Goal: Browse casually

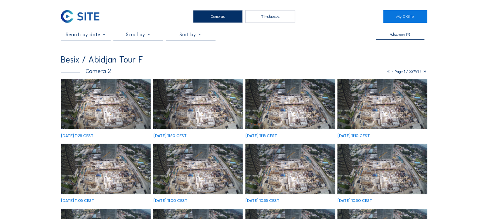
click at [101, 102] on img at bounding box center [106, 104] width 90 height 50
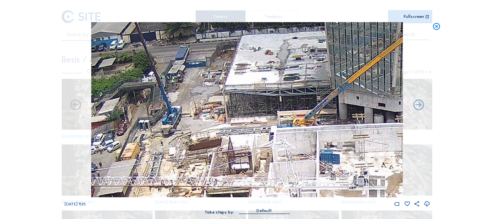
drag, startPoint x: 173, startPoint y: 97, endPoint x: 183, endPoint y: 116, distance: 21.0
click at [183, 116] on img at bounding box center [246, 109] width 311 height 175
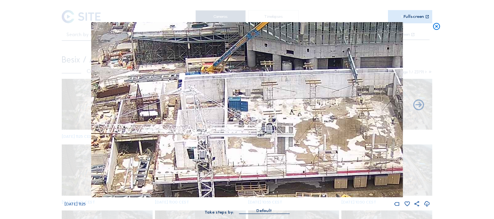
drag, startPoint x: 245, startPoint y: 156, endPoint x: 153, endPoint y: 103, distance: 105.9
click at [153, 103] on img at bounding box center [246, 109] width 311 height 175
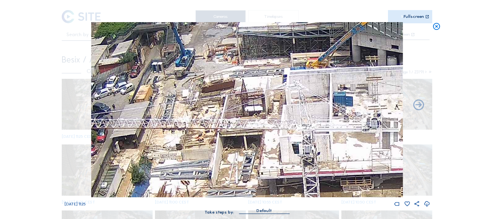
drag, startPoint x: 199, startPoint y: 128, endPoint x: 303, endPoint y: 123, distance: 104.9
click at [303, 123] on img at bounding box center [246, 109] width 311 height 175
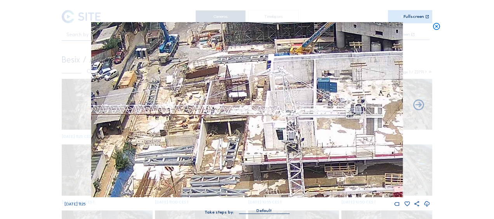
drag, startPoint x: 227, startPoint y: 125, endPoint x: 192, endPoint y: 90, distance: 49.4
click at [188, 86] on img at bounding box center [246, 109] width 311 height 175
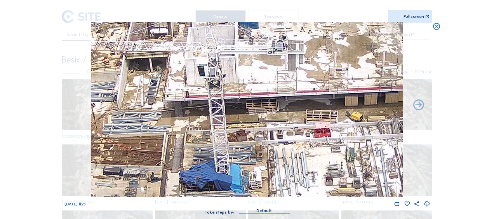
drag, startPoint x: 232, startPoint y: 119, endPoint x: 196, endPoint y: 92, distance: 44.6
click at [196, 92] on img at bounding box center [246, 109] width 311 height 175
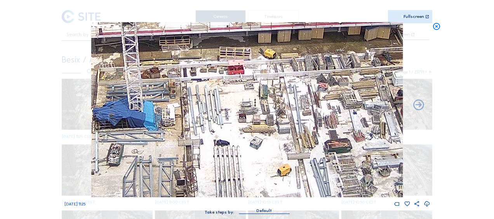
drag, startPoint x: 262, startPoint y: 140, endPoint x: 218, endPoint y: 108, distance: 54.0
click at [219, 108] on img at bounding box center [246, 109] width 311 height 175
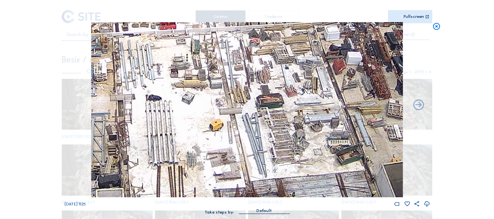
drag, startPoint x: 299, startPoint y: 164, endPoint x: 236, endPoint y: 123, distance: 74.8
click at [237, 123] on img at bounding box center [246, 109] width 311 height 175
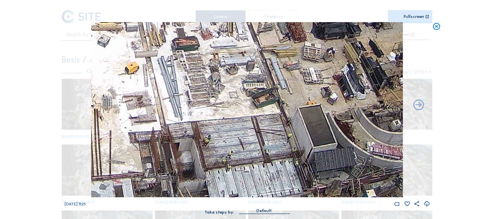
drag, startPoint x: 231, startPoint y: 121, endPoint x: 243, endPoint y: 130, distance: 14.5
click at [227, 118] on img at bounding box center [246, 109] width 311 height 175
drag, startPoint x: 288, startPoint y: 161, endPoint x: 222, endPoint y: 116, distance: 80.0
click at [222, 116] on img at bounding box center [246, 109] width 311 height 175
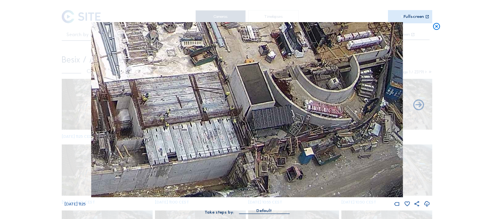
drag, startPoint x: 204, startPoint y: 95, endPoint x: 326, endPoint y: 138, distance: 129.1
click at [329, 141] on img at bounding box center [246, 109] width 311 height 175
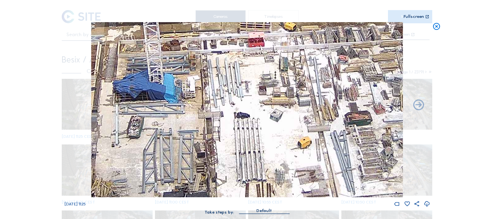
drag, startPoint x: 228, startPoint y: 119, endPoint x: 279, endPoint y: 151, distance: 59.8
click at [279, 151] on img at bounding box center [246, 109] width 311 height 175
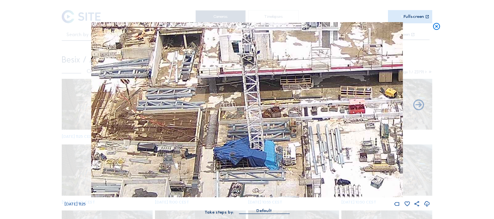
drag, startPoint x: 207, startPoint y: 108, endPoint x: 302, endPoint y: 170, distance: 113.2
click at [302, 170] on img at bounding box center [246, 109] width 311 height 175
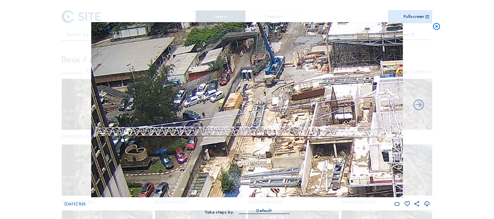
drag, startPoint x: 217, startPoint y: 102, endPoint x: 310, endPoint y: 175, distance: 118.3
click at [314, 177] on img at bounding box center [246, 109] width 311 height 175
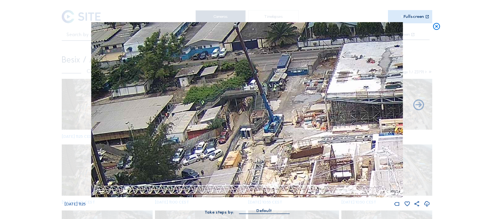
drag, startPoint x: 301, startPoint y: 98, endPoint x: 300, endPoint y: 153, distance: 55.5
click at [300, 153] on img at bounding box center [246, 109] width 311 height 175
